Goal: Navigation & Orientation: Find specific page/section

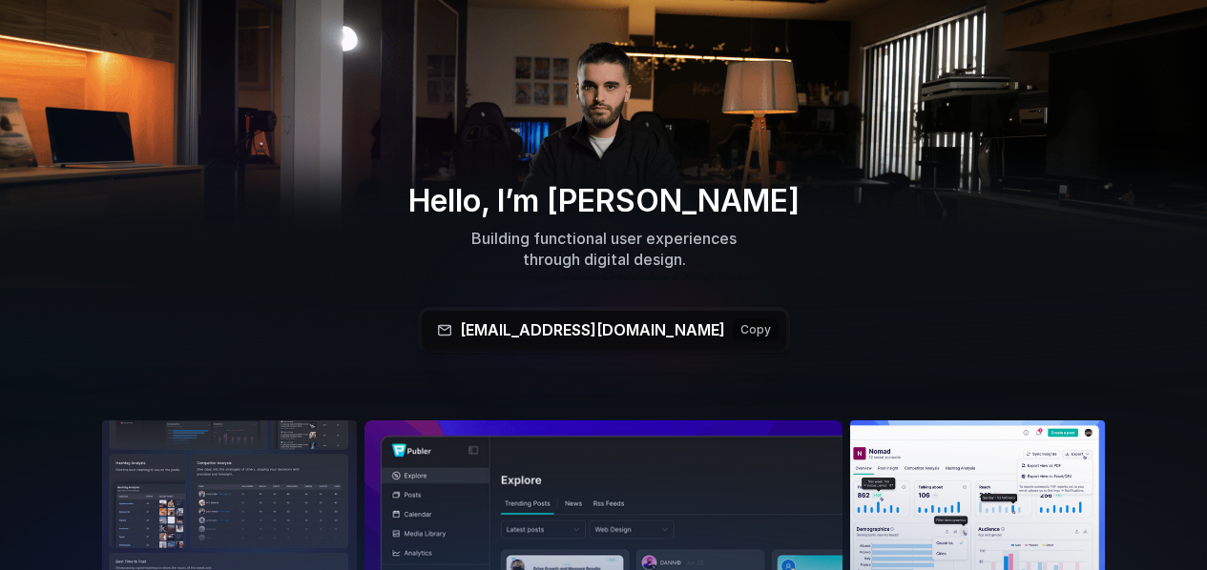
click at [942, 306] on div "Hello, I’m [PERSON_NAME] Building functional user experiences through digital d…" at bounding box center [603, 266] width 965 height 165
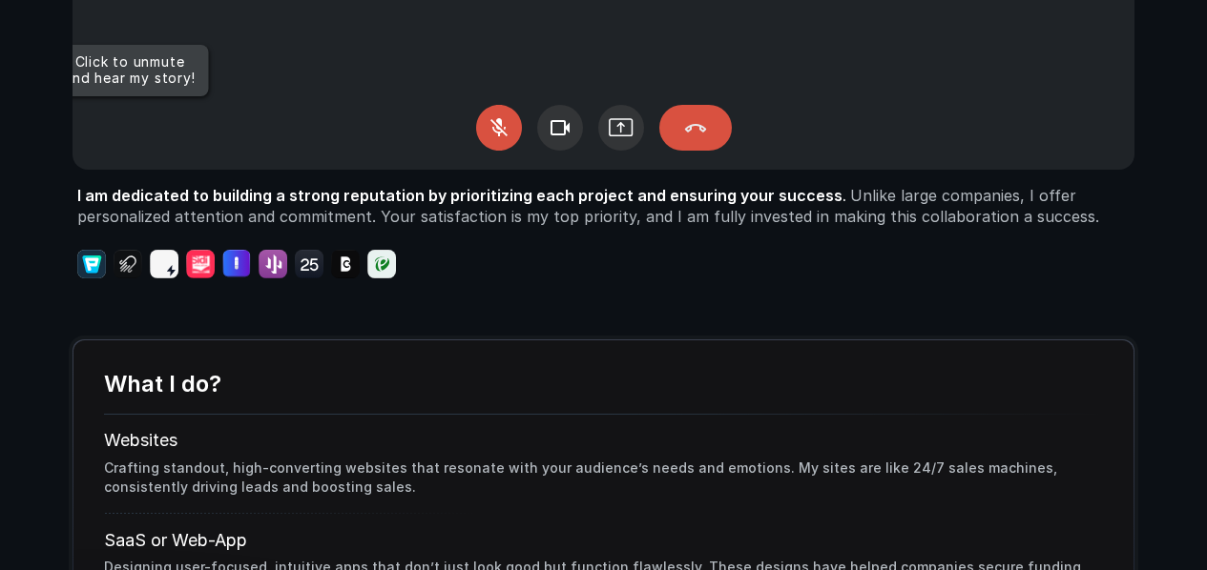
scroll to position [1519, 0]
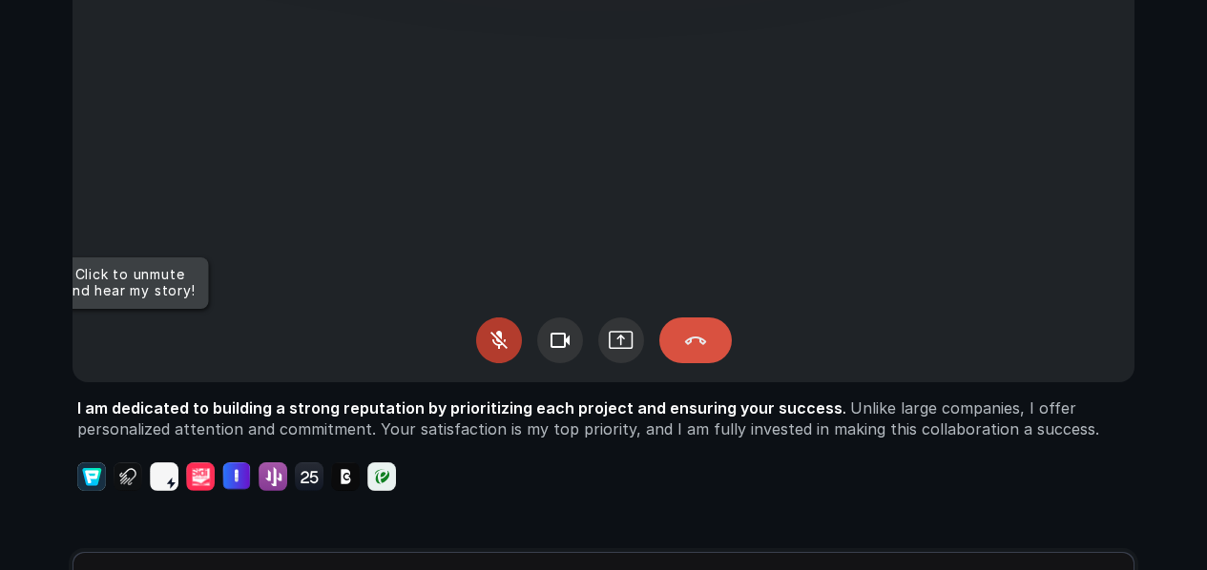
click at [488, 345] on div at bounding box center [499, 341] width 46 height 46
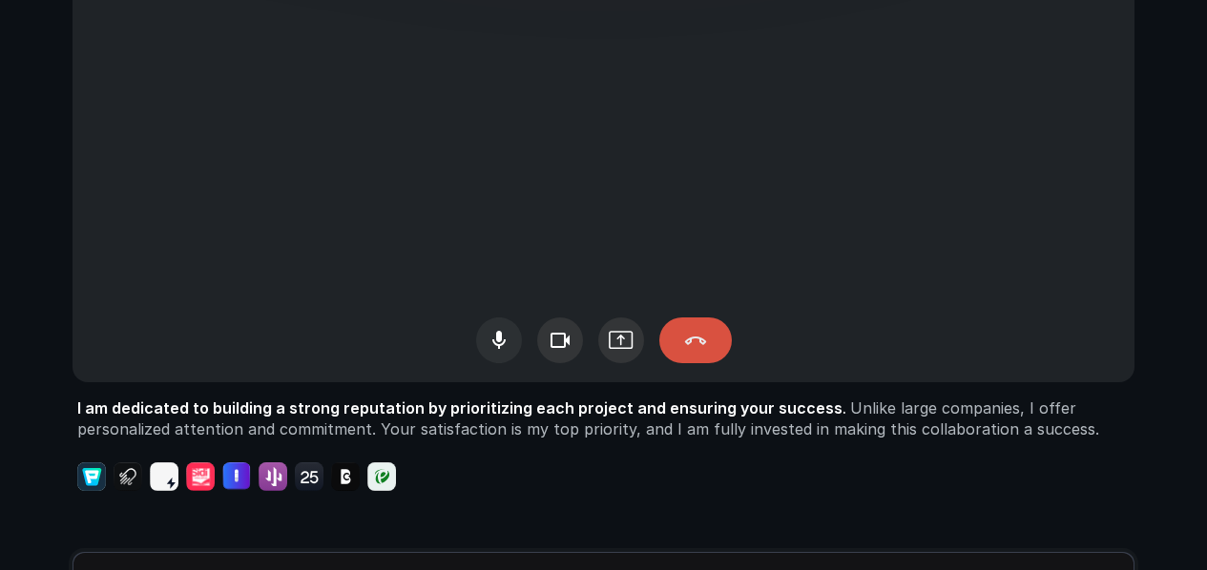
click at [517, 349] on div at bounding box center [499, 341] width 46 height 46
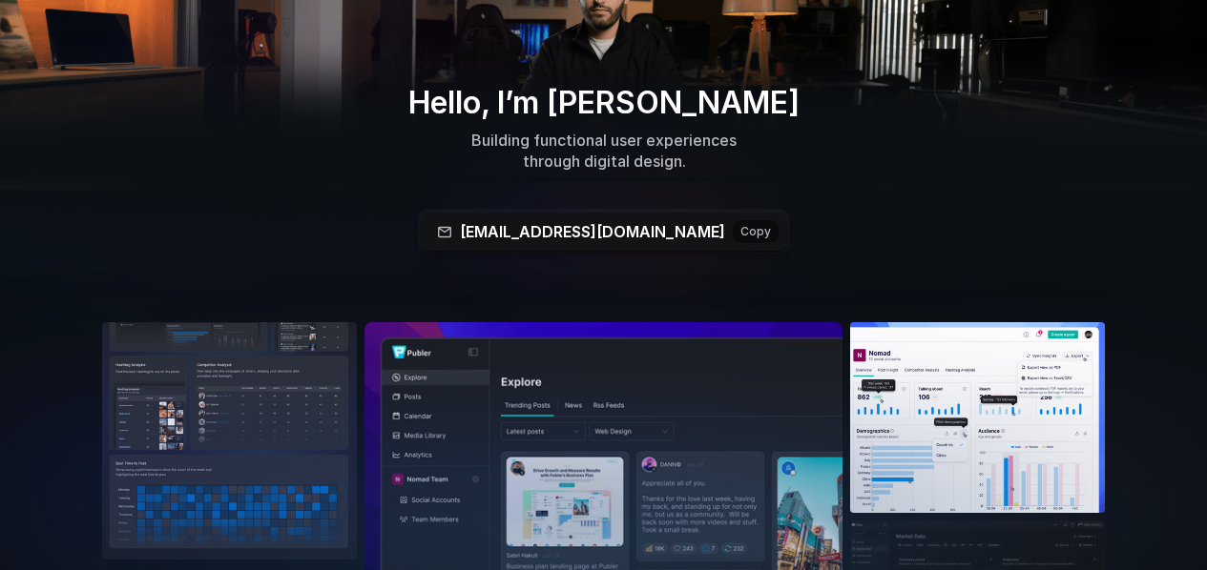
scroll to position [287, 0]
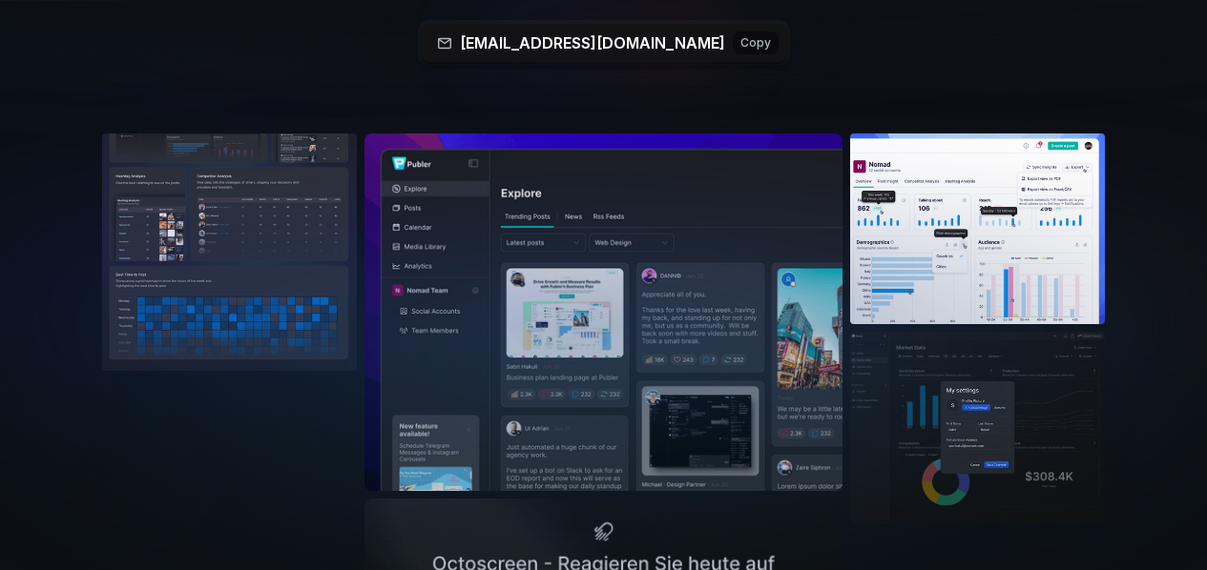
click at [925, 268] on div at bounding box center [604, 289] width 1252 height 123
click at [777, 294] on div at bounding box center [604, 289] width 1252 height 123
click at [900, 277] on div at bounding box center [604, 289] width 1252 height 123
click at [988, 250] on div at bounding box center [604, 289] width 1252 height 123
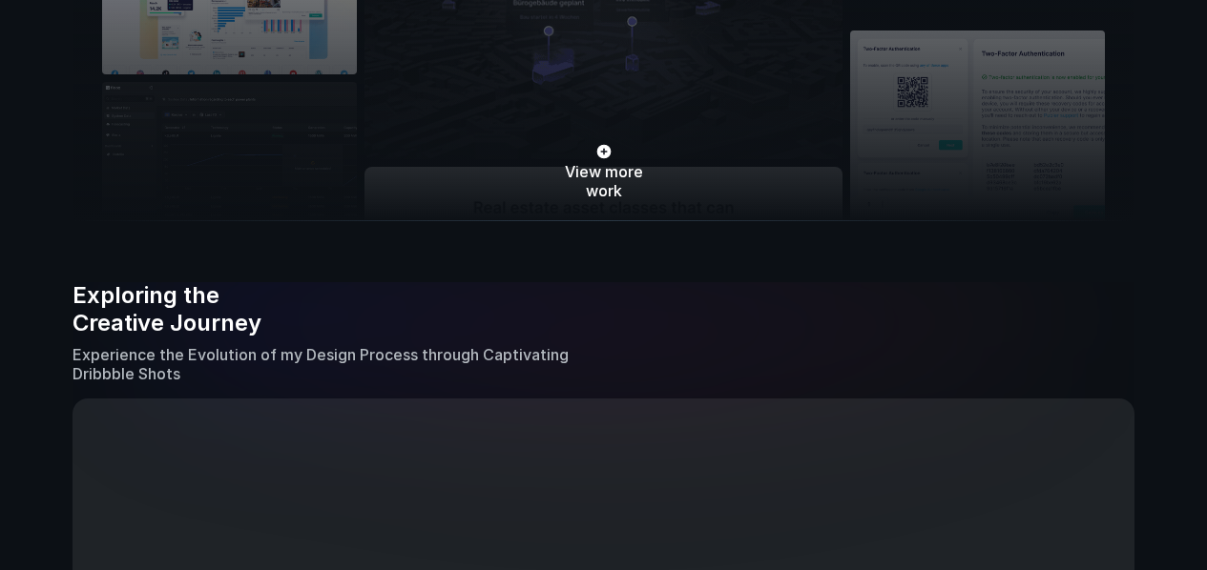
scroll to position [807, 0]
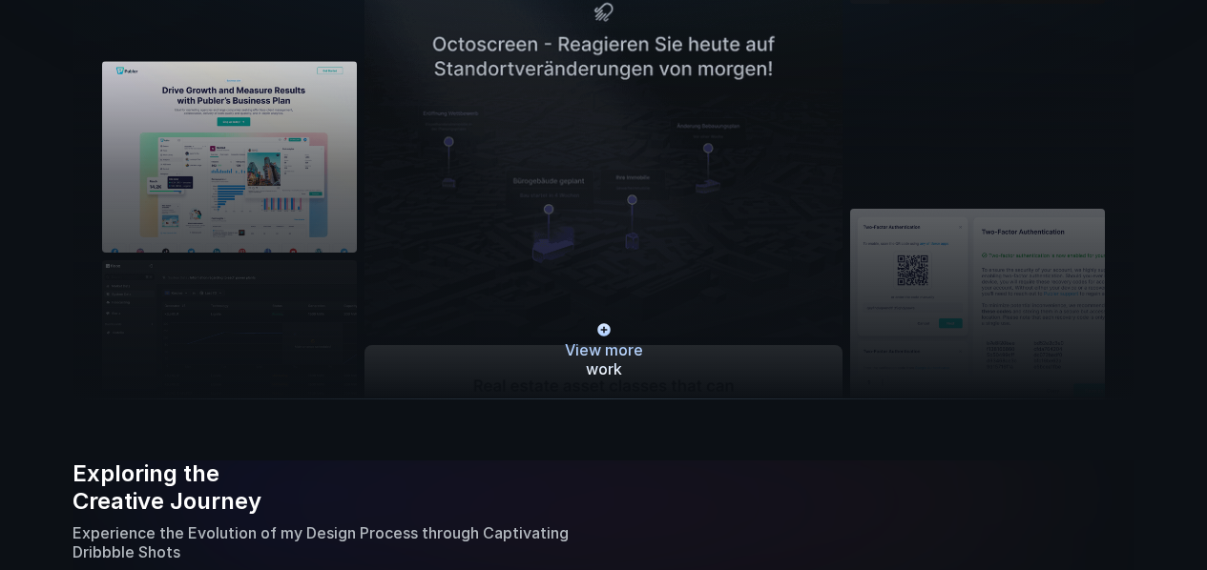
click at [614, 340] on link "View more work" at bounding box center [603, 349] width 117 height 57
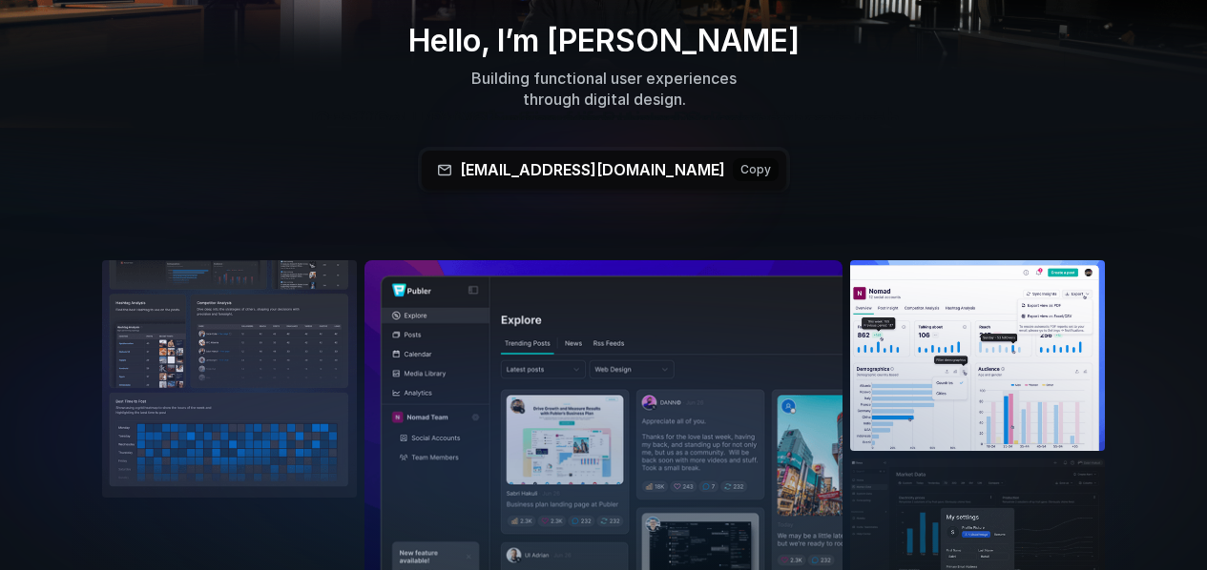
scroll to position [834, 0]
